Goal: Task Accomplishment & Management: Complete application form

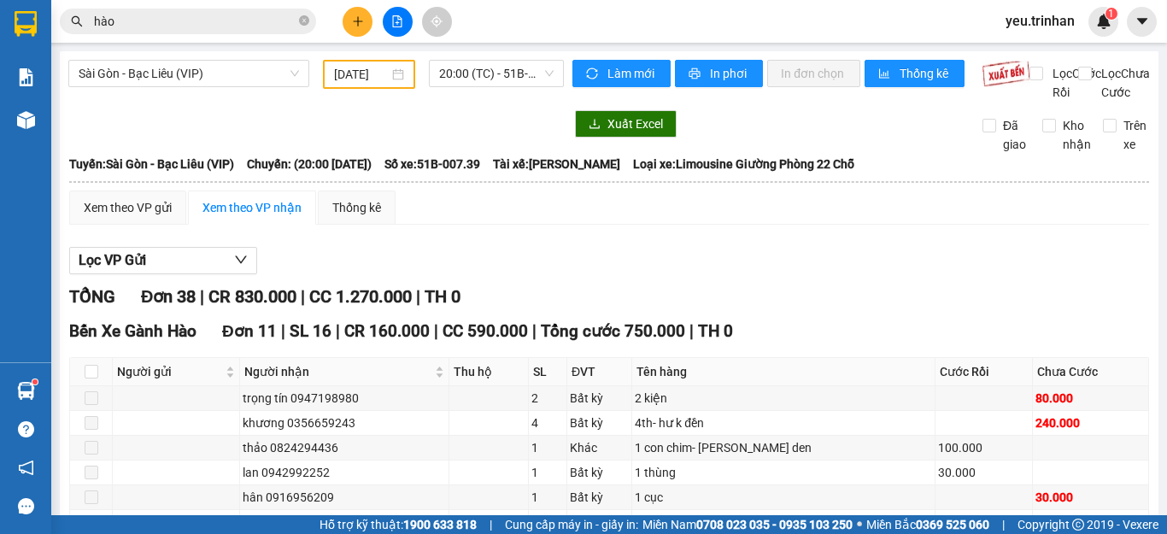
click at [355, 19] on icon "plus" at bounding box center [358, 21] width 12 height 12
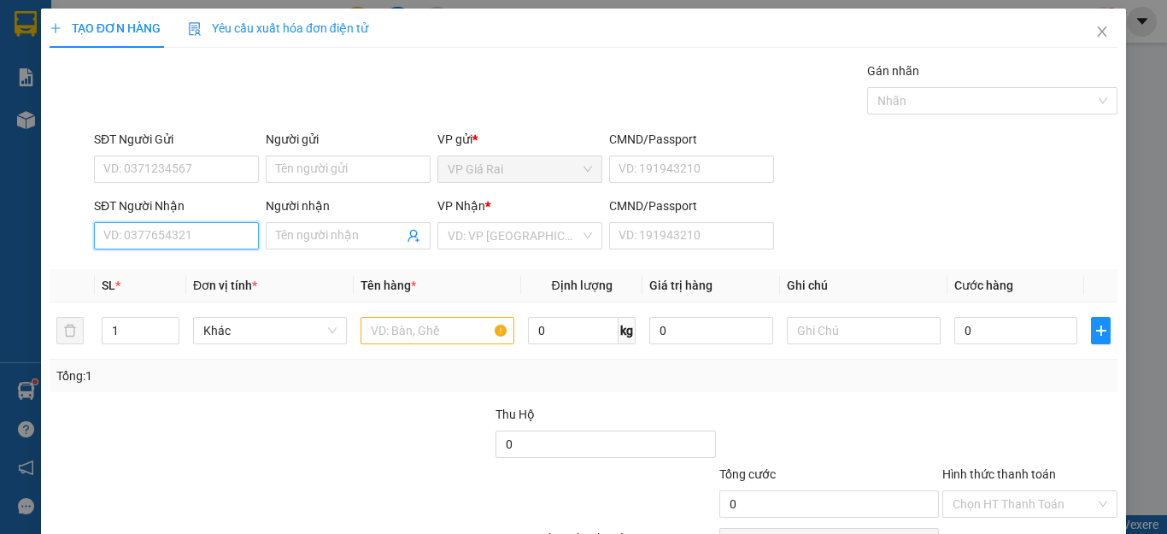
click at [191, 224] on input "SĐT Người Nhận" at bounding box center [176, 235] width 165 height 27
type input "0797213629"
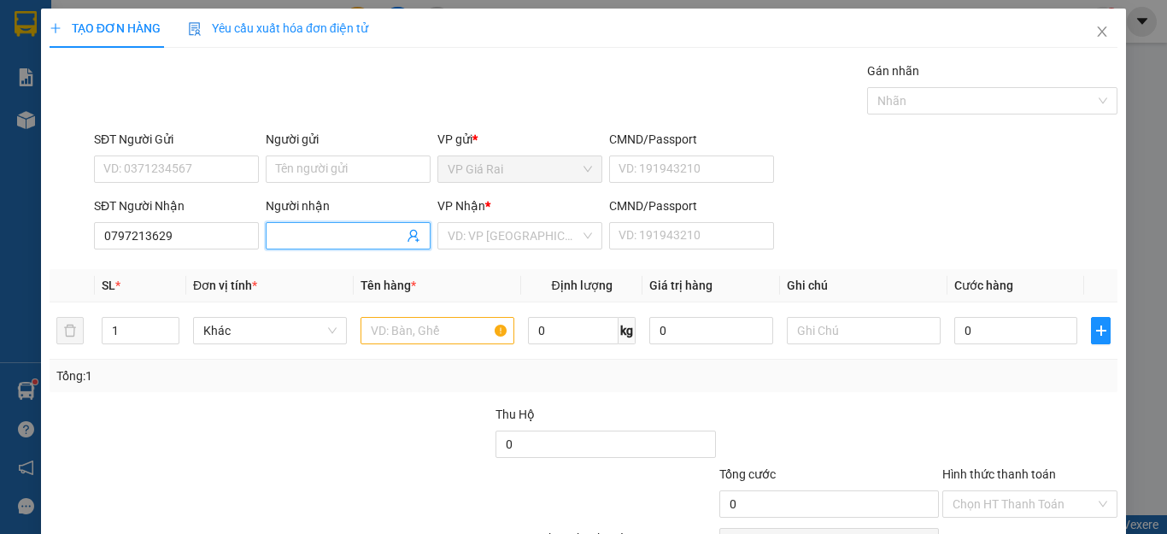
click at [368, 239] on input "Người nhận" at bounding box center [339, 235] width 127 height 19
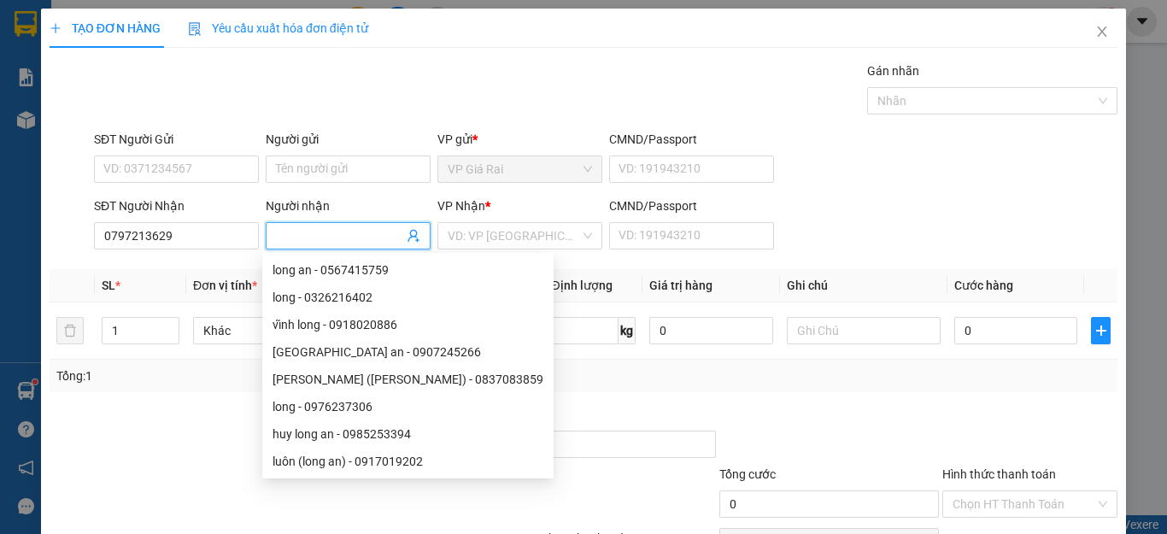
type input "n"
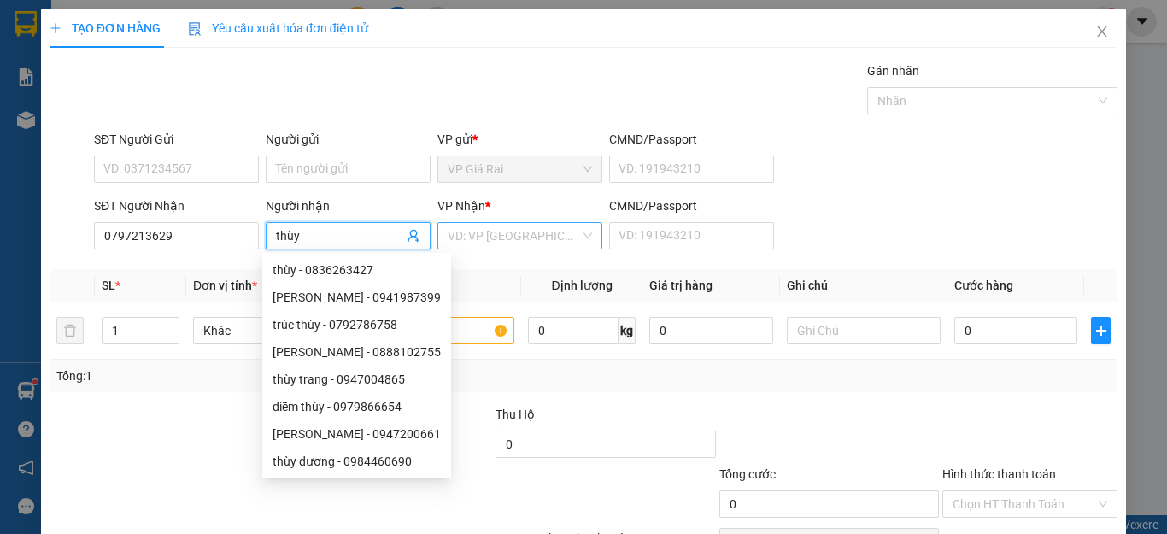
type input "thùy"
click at [532, 226] on input "search" at bounding box center [514, 236] width 132 height 26
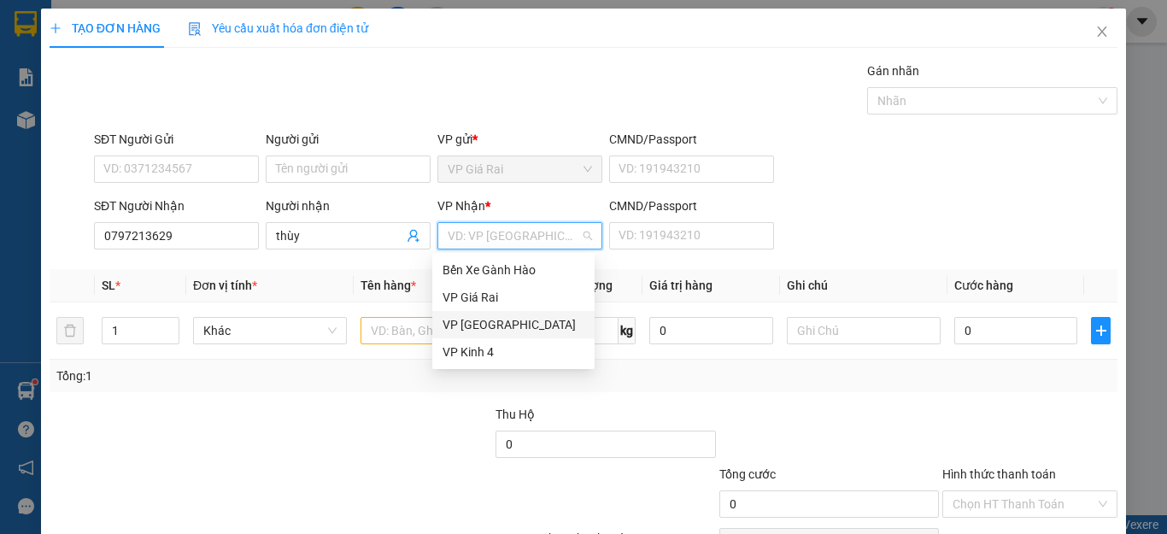
click at [490, 320] on div "VP [GEOGRAPHIC_DATA]" at bounding box center [514, 324] width 142 height 19
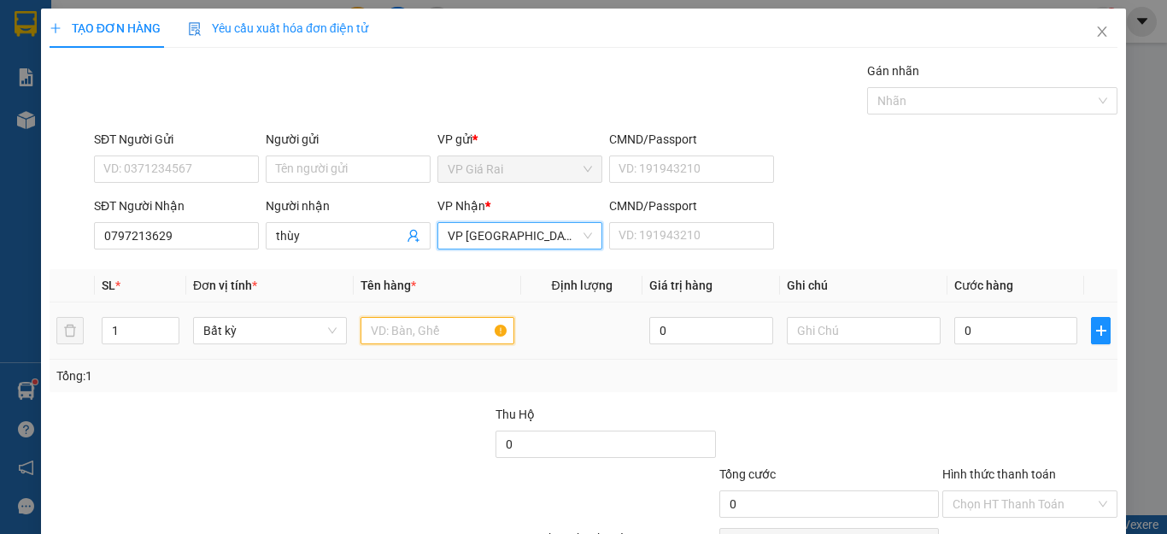
click at [420, 335] on input "text" at bounding box center [438, 330] width 154 height 27
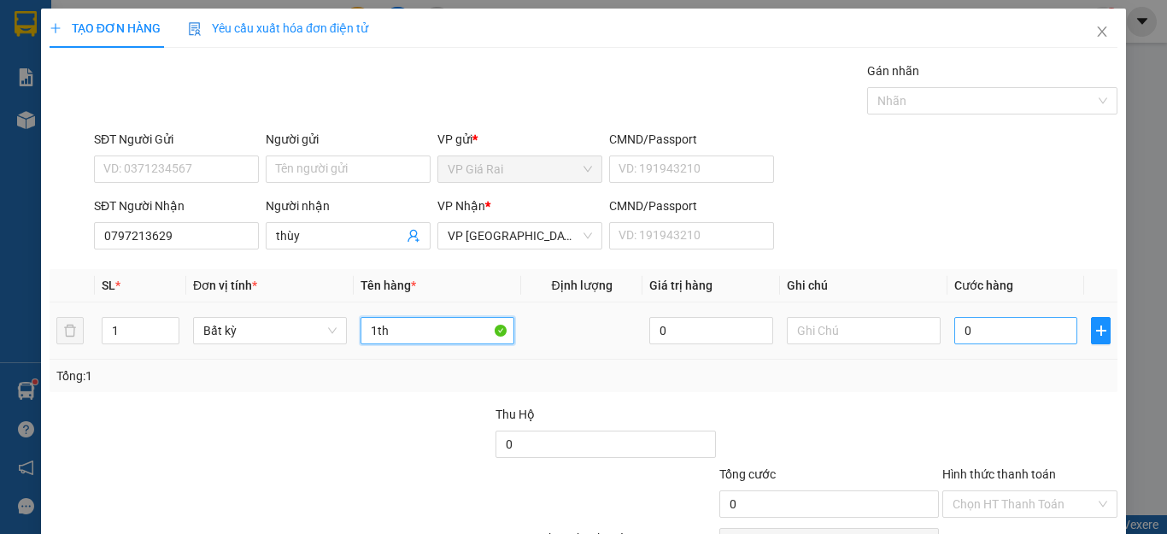
type input "1th"
click at [968, 336] on input "0" at bounding box center [1016, 330] width 123 height 27
type input "6"
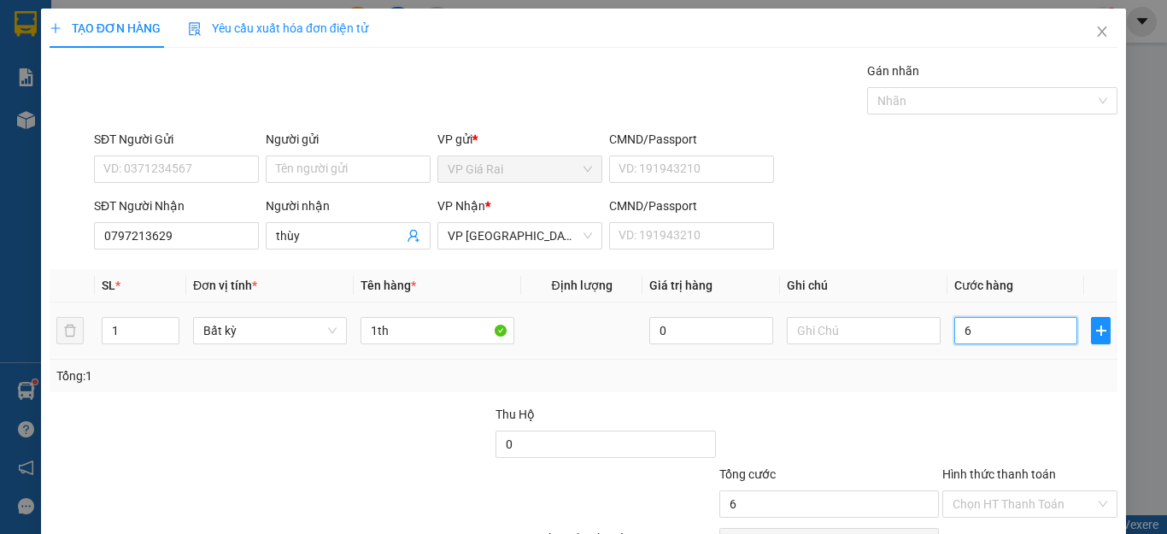
type input "60"
type input "600"
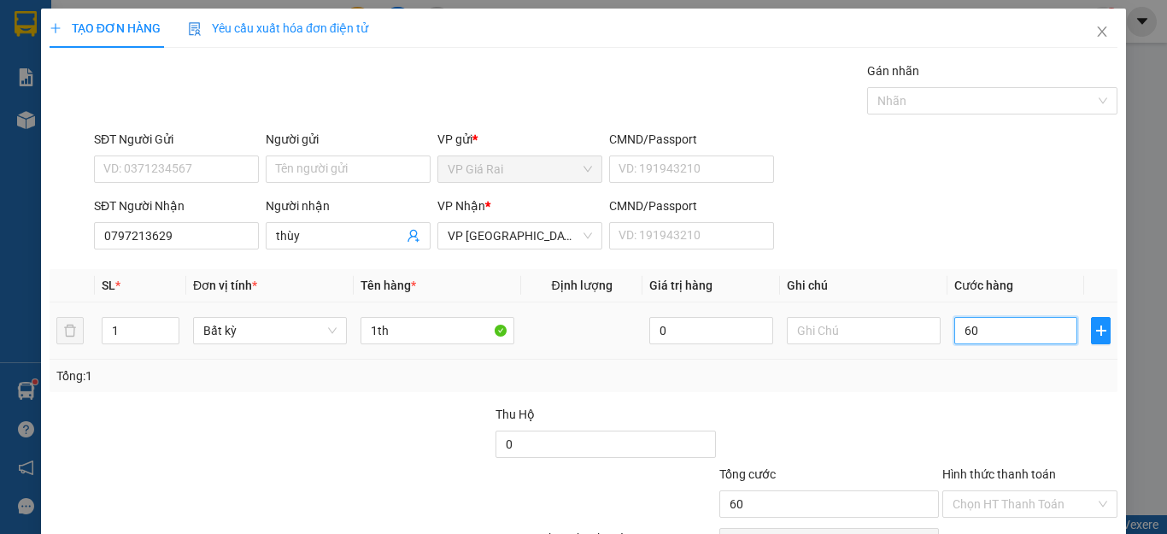
type input "600"
type input "6.000"
type input "60.000"
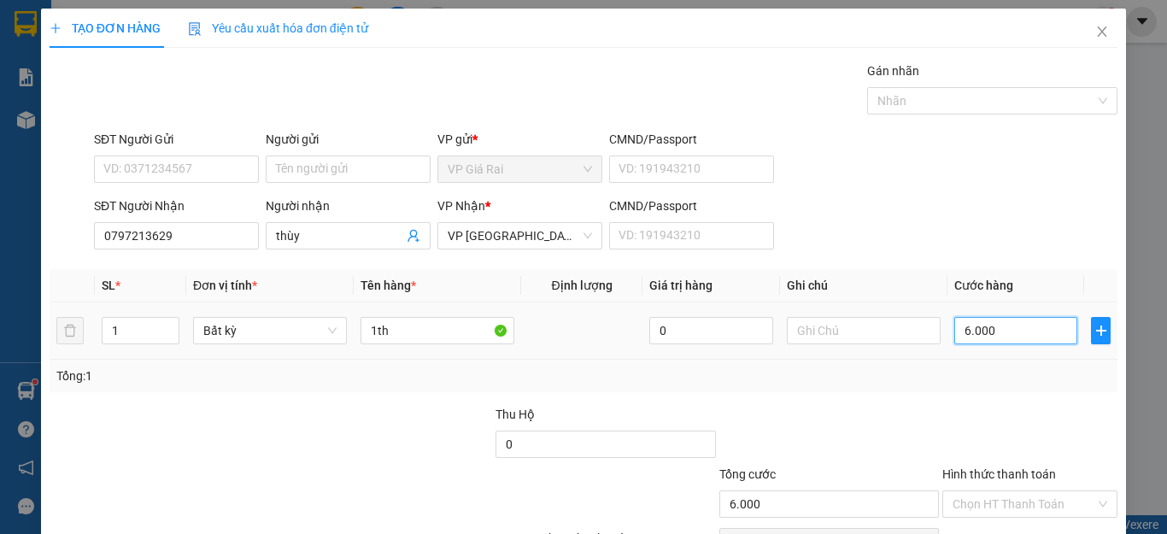
type input "60.000"
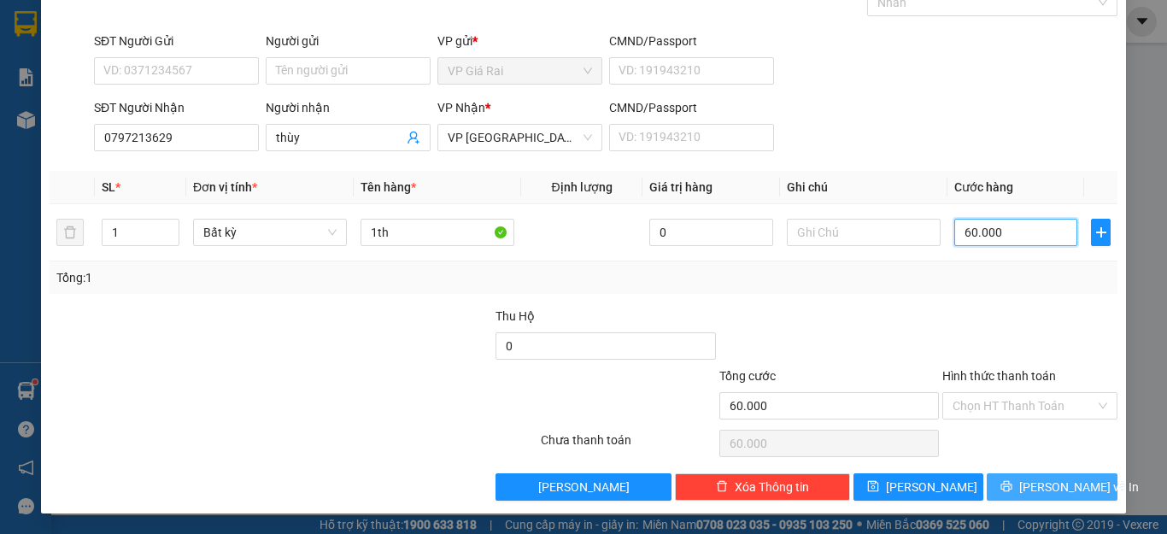
type input "60.000"
click at [1046, 479] on span "[PERSON_NAME] và In" at bounding box center [1080, 487] width 120 height 19
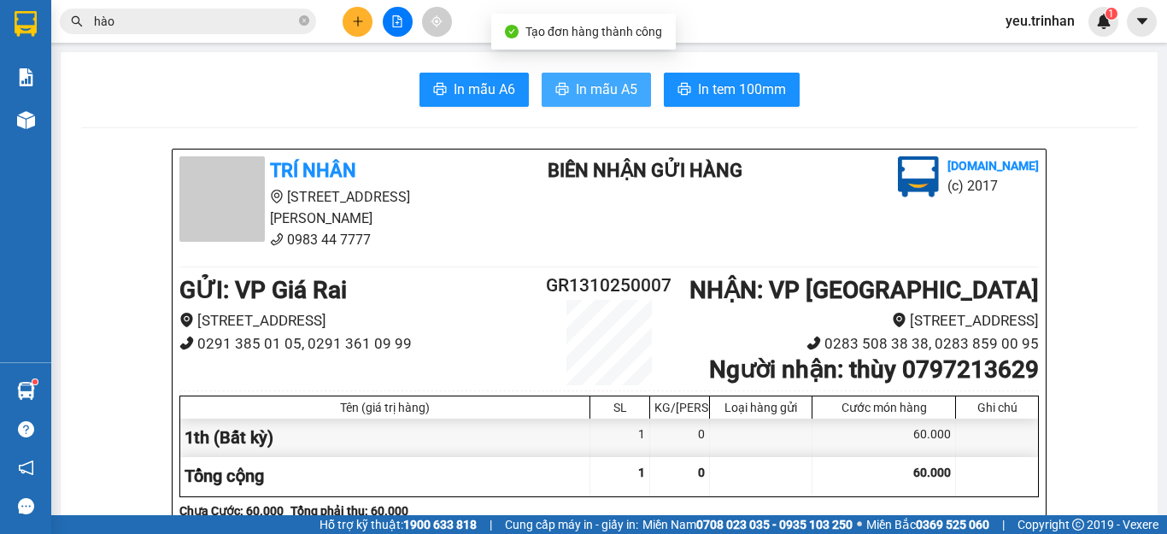
click at [576, 83] on span "In mẫu A5" at bounding box center [607, 89] width 62 height 21
